Goal: Transaction & Acquisition: Purchase product/service

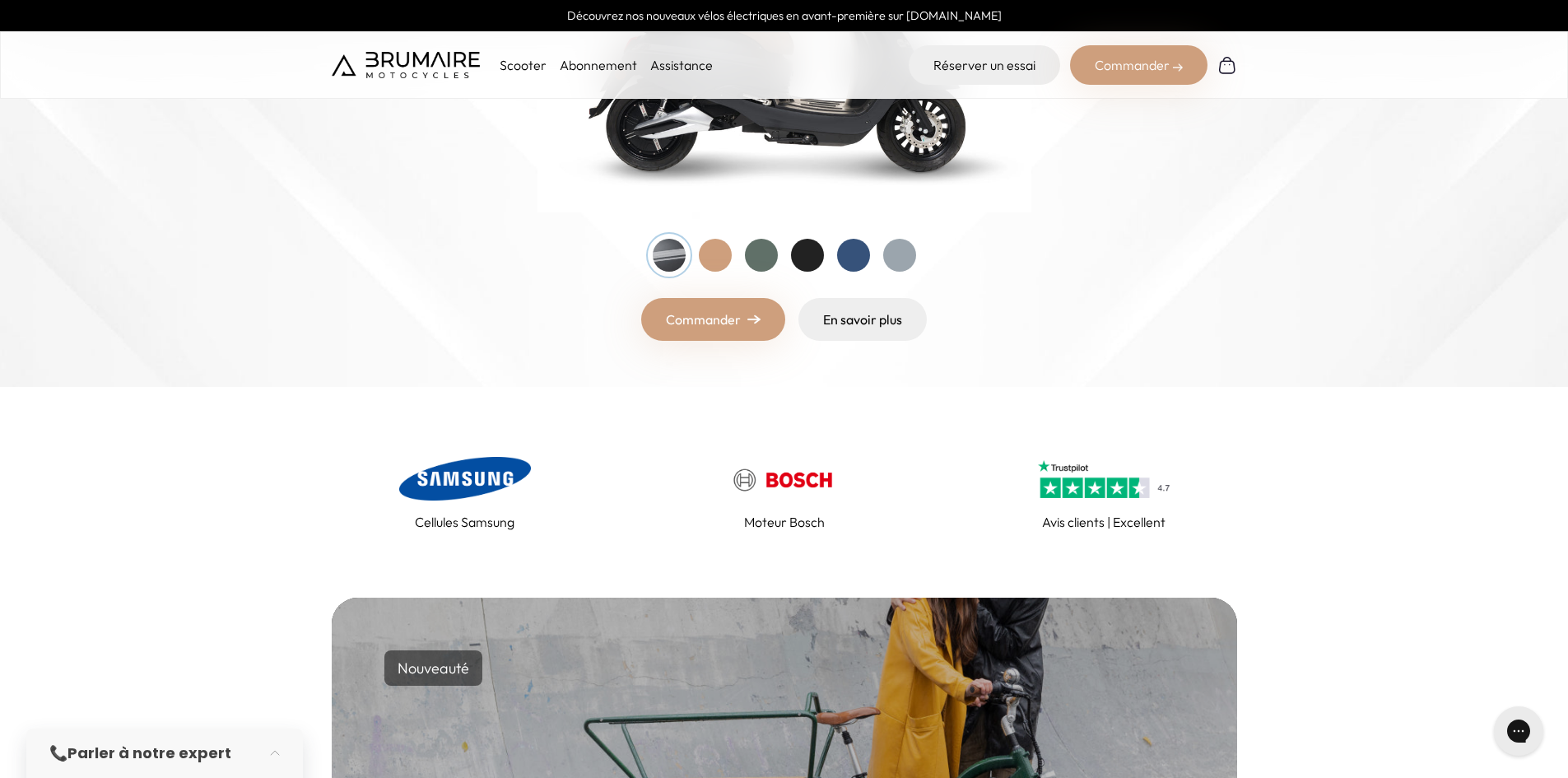
scroll to position [412, 0]
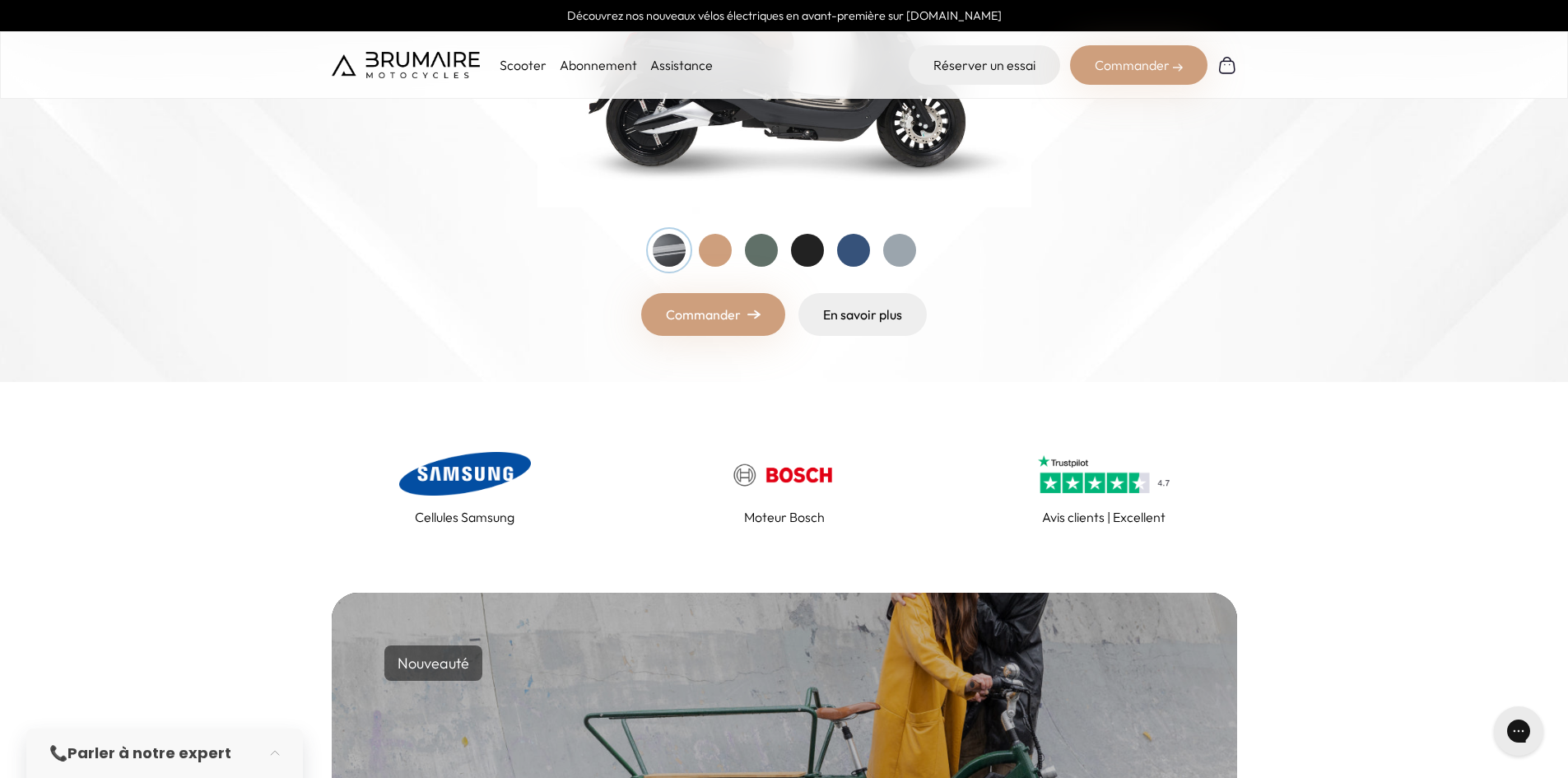
click at [699, 309] on link "Commander" at bounding box center [713, 314] width 144 height 43
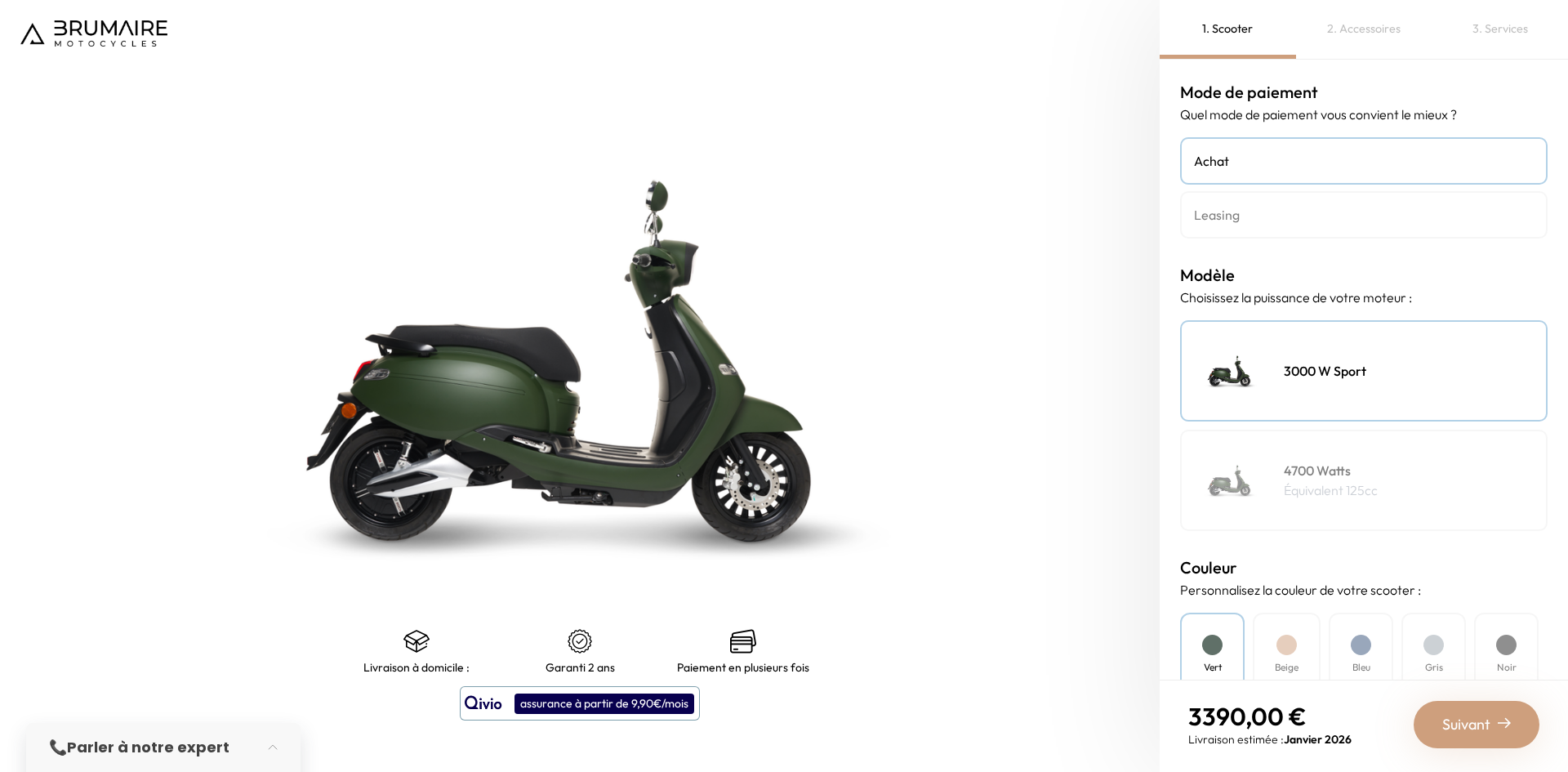
click at [1237, 453] on img at bounding box center [1231, 480] width 81 height 81
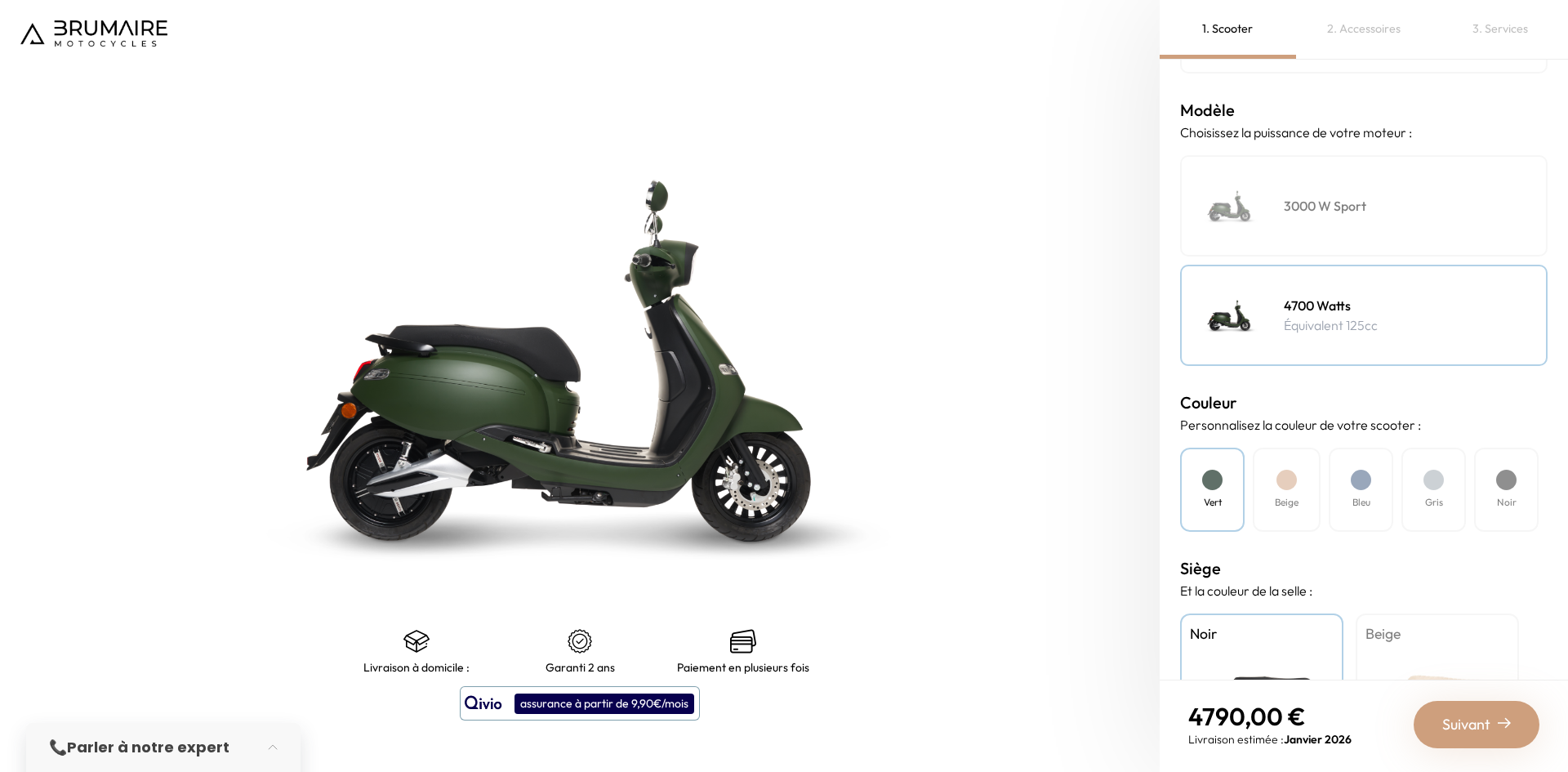
scroll to position [324, 0]
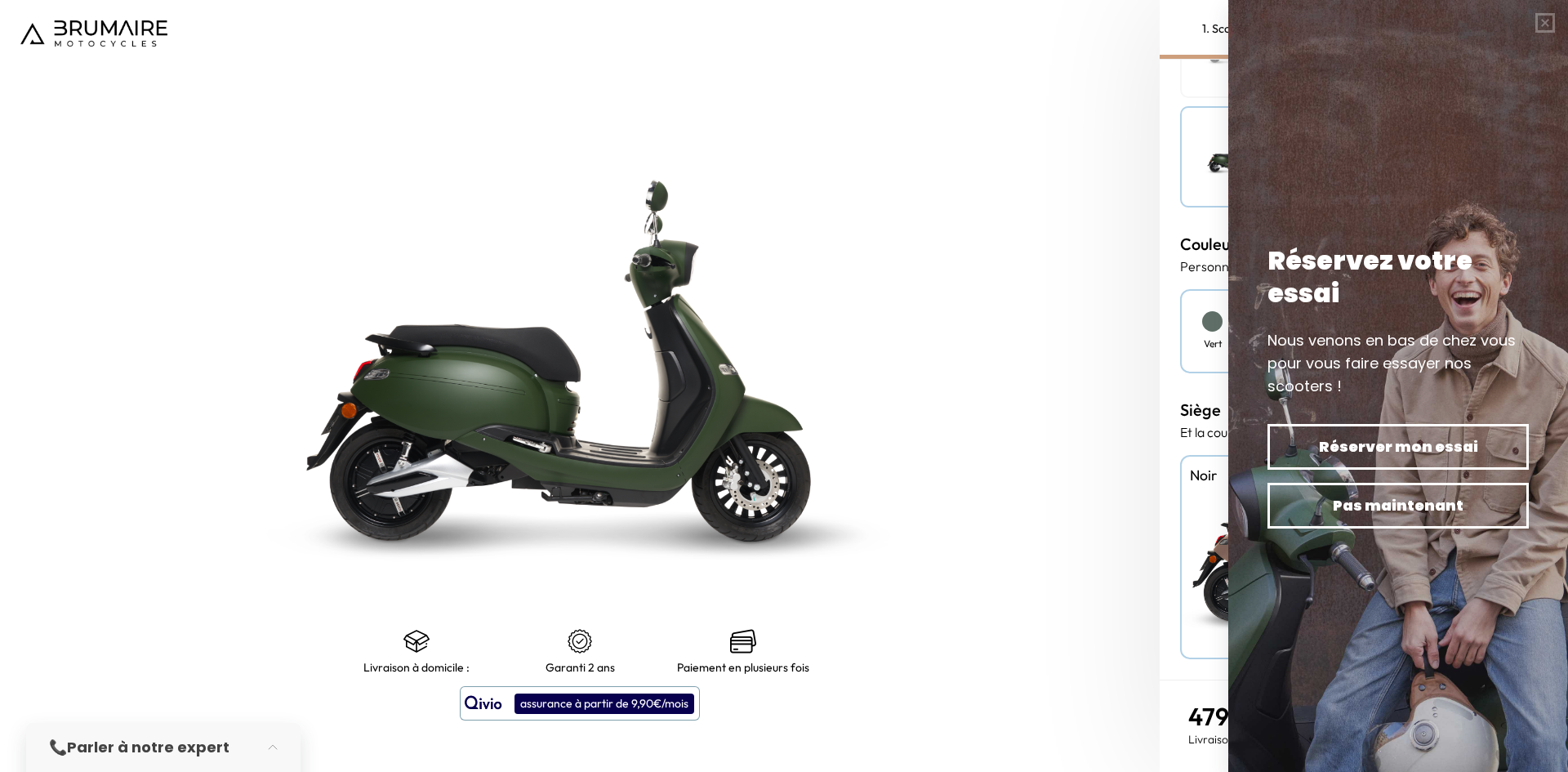
click at [1038, 306] on img at bounding box center [580, 360] width 1449 height 964
click at [1535, 26] on button "button" at bounding box center [1545, 23] width 46 height 46
